Goal: Information Seeking & Learning: Learn about a topic

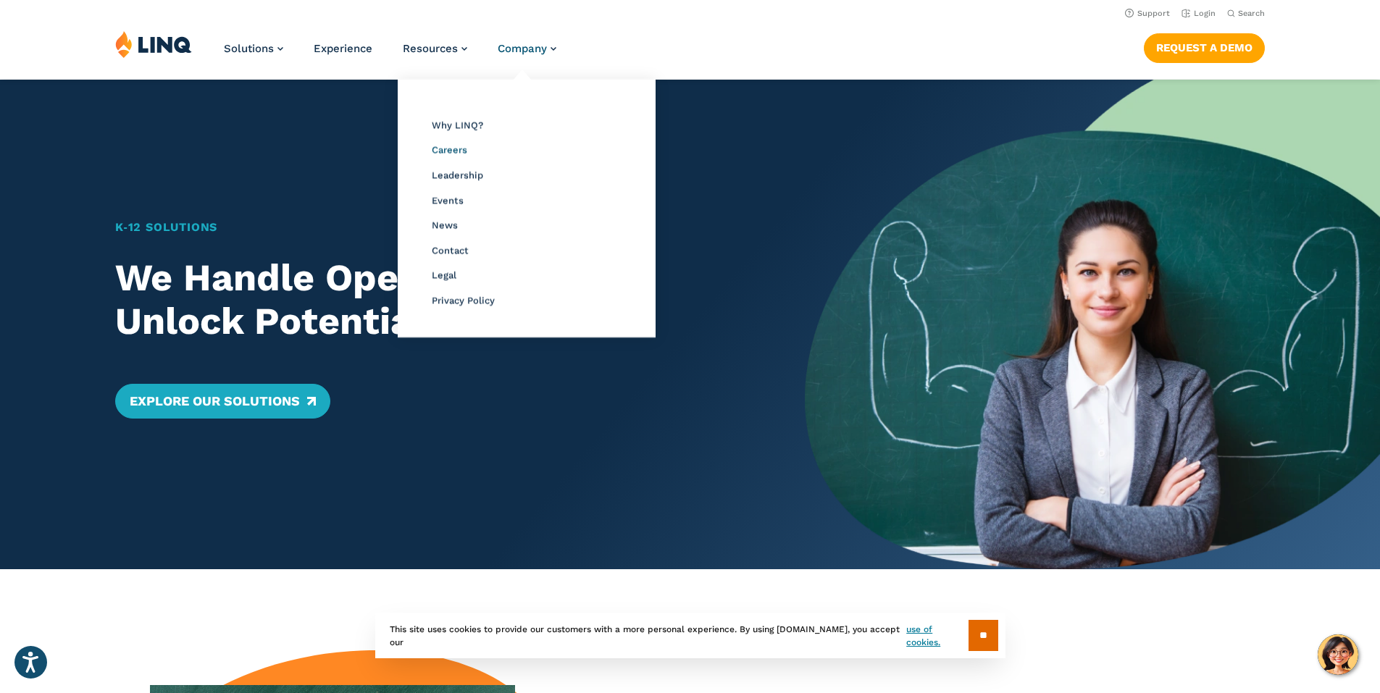
click at [443, 146] on span "Careers" at bounding box center [449, 149] width 35 height 11
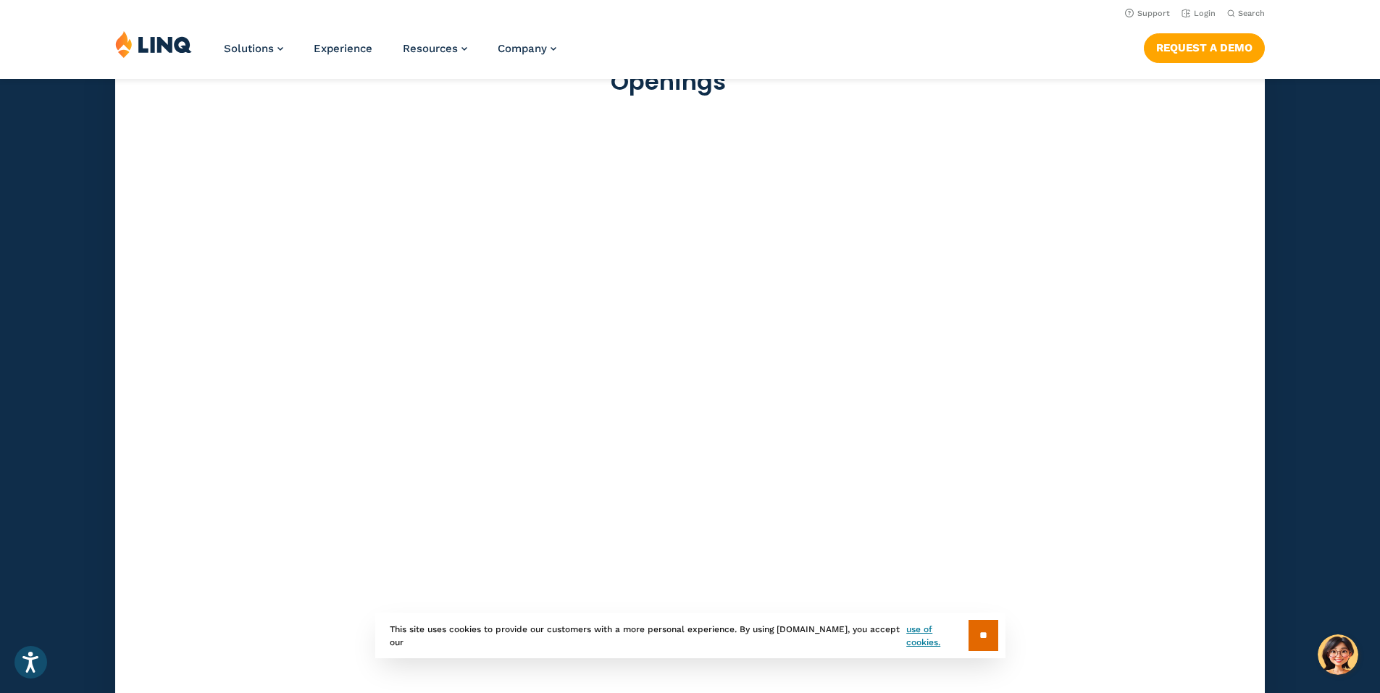
scroll to position [3983, 0]
click at [989, 632] on input "**" at bounding box center [983, 635] width 30 height 31
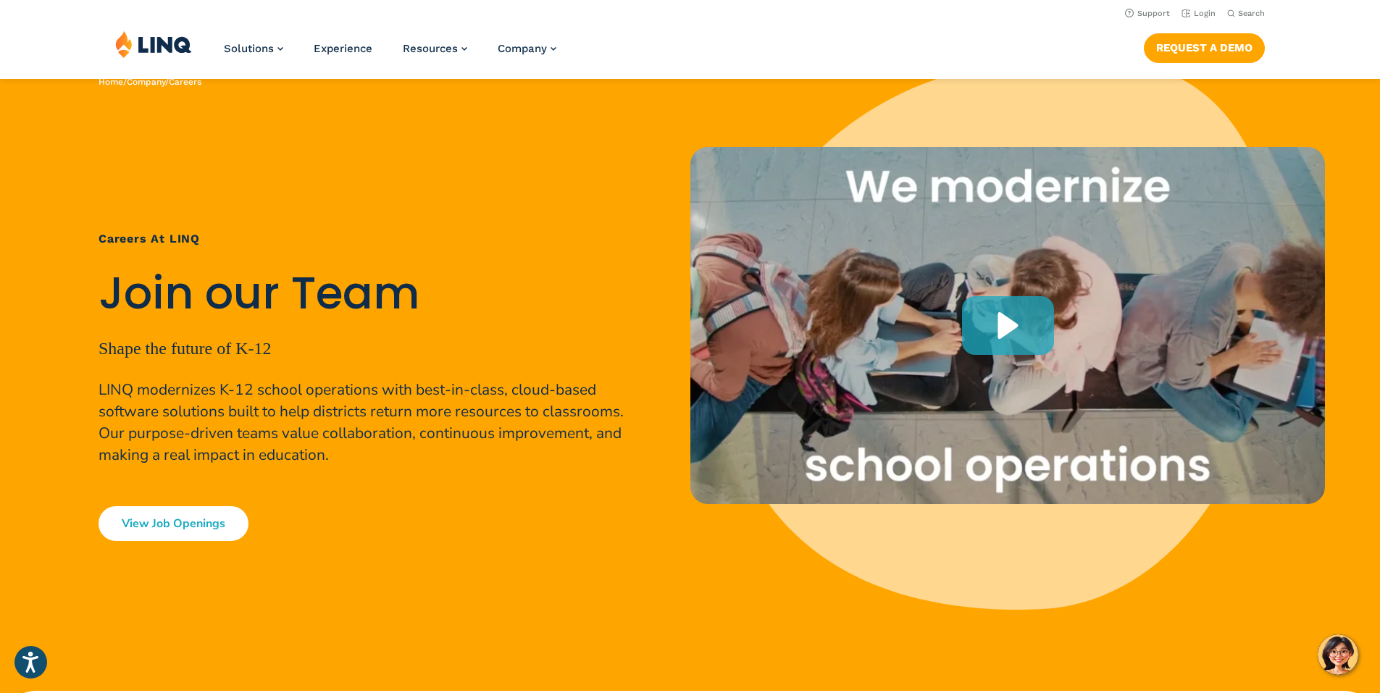
scroll to position [0, 0]
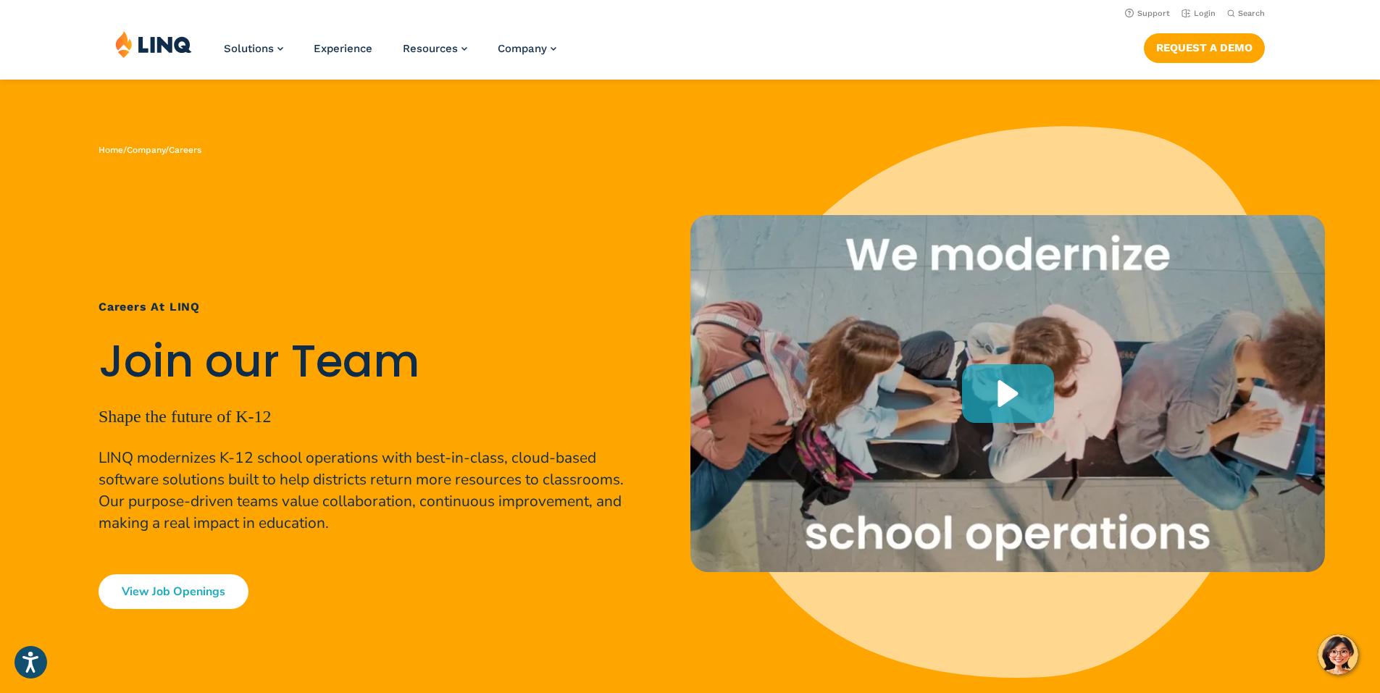
click at [158, 54] on img at bounding box center [153, 44] width 77 height 28
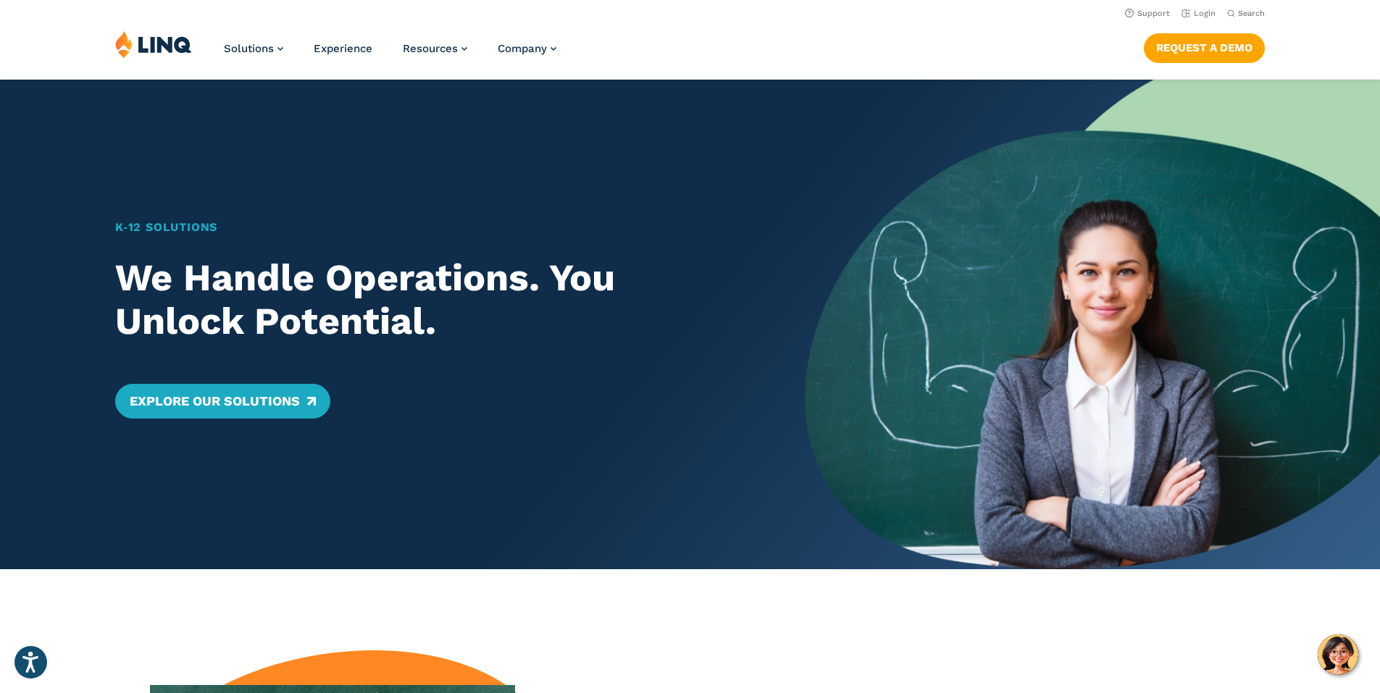
click at [151, 54] on img at bounding box center [153, 44] width 77 height 28
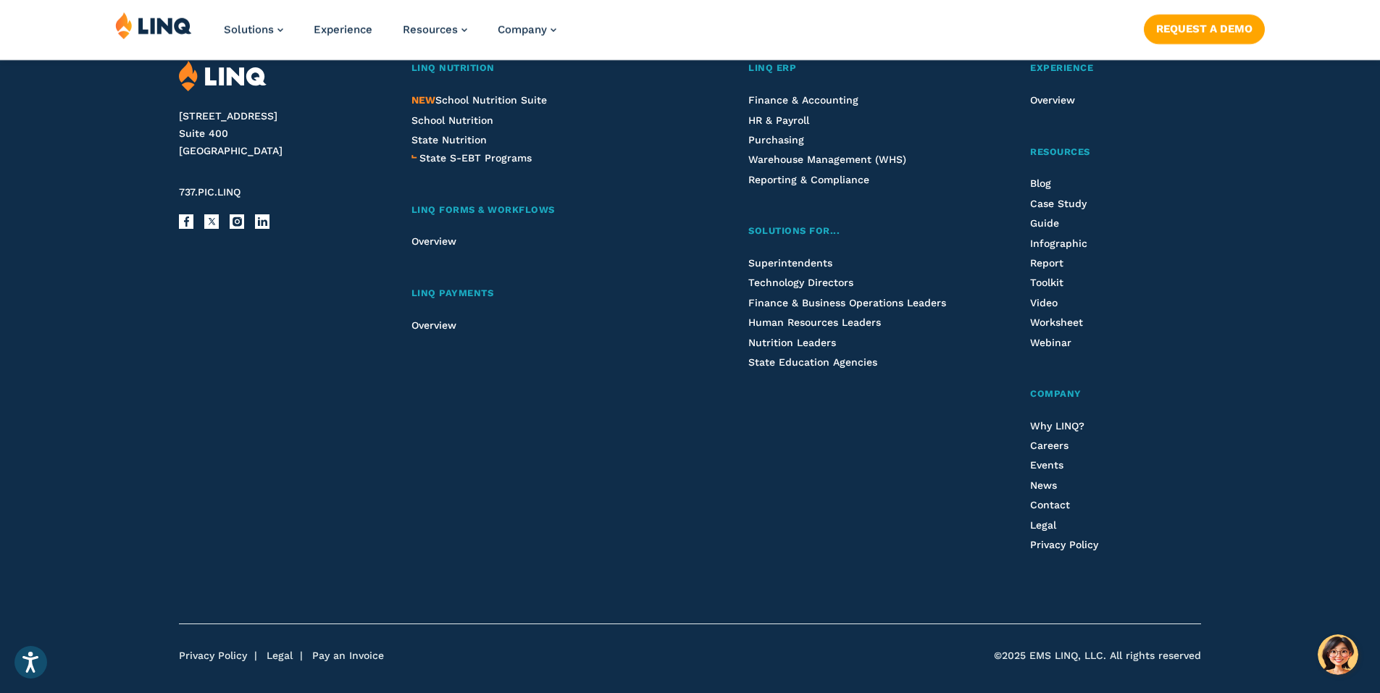
scroll to position [3851, 0]
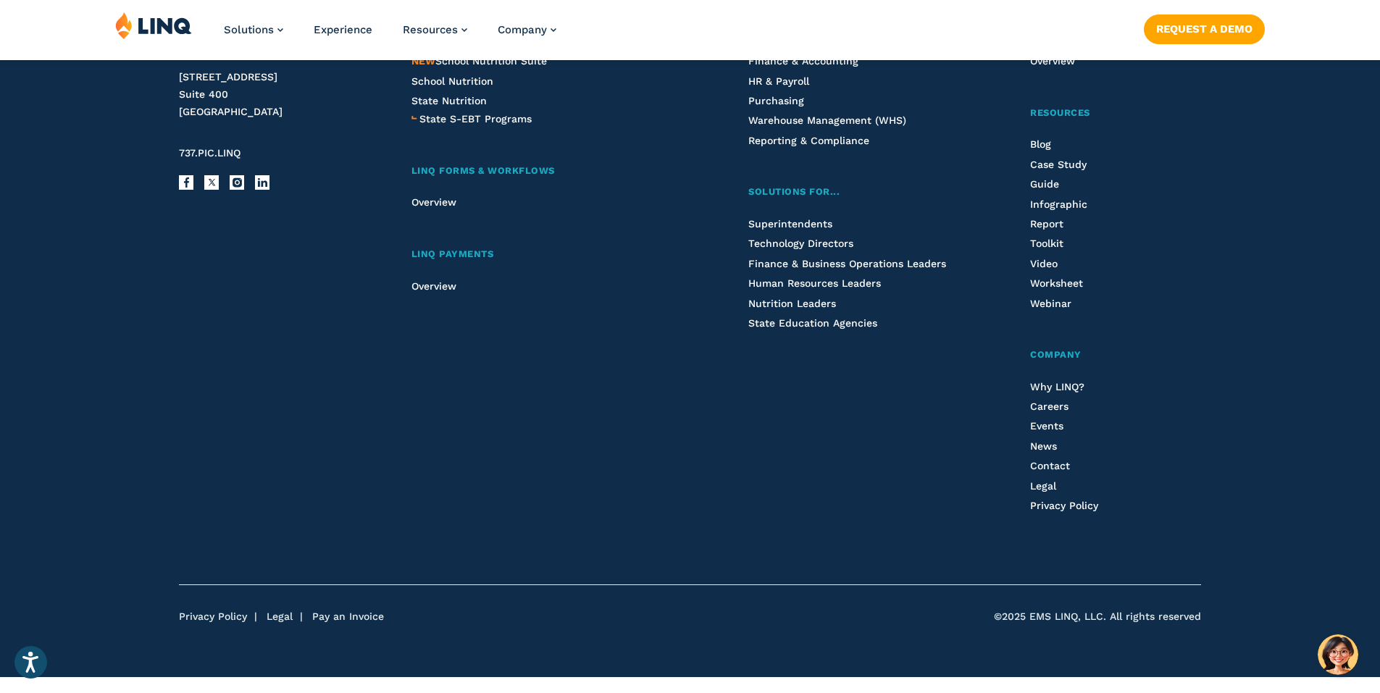
drag, startPoint x: 296, startPoint y: 174, endPoint x: 330, endPoint y: 82, distance: 97.8
click at [296, 173] on div "2801 Via Fortuna Suite 400 Austin, TX 78746 737.PIC.LINQ Facebook X Instagram L…" at bounding box center [278, 286] width 198 height 528
